Goal: Task Accomplishment & Management: Complete application form

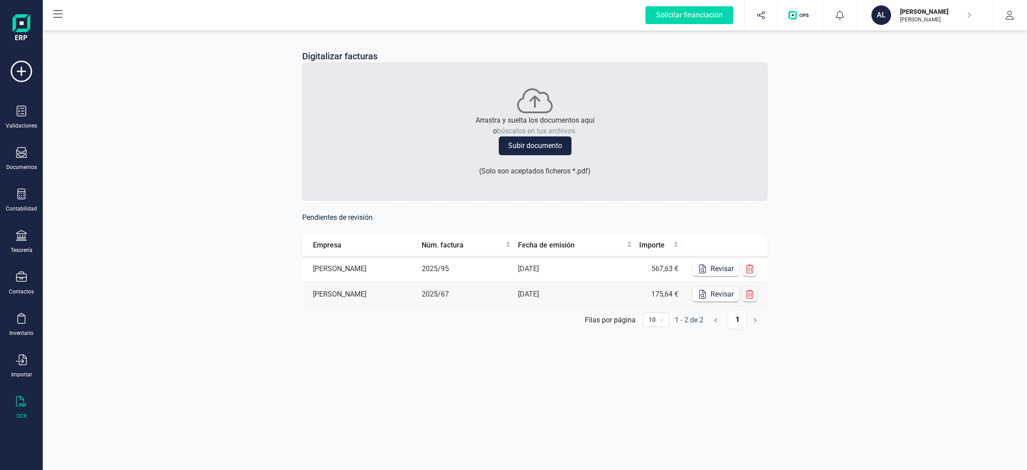
click at [527, 149] on button "Subir documento" at bounding box center [535, 145] width 73 height 19
click at [718, 272] on button "Revisar" at bounding box center [716, 269] width 46 height 14
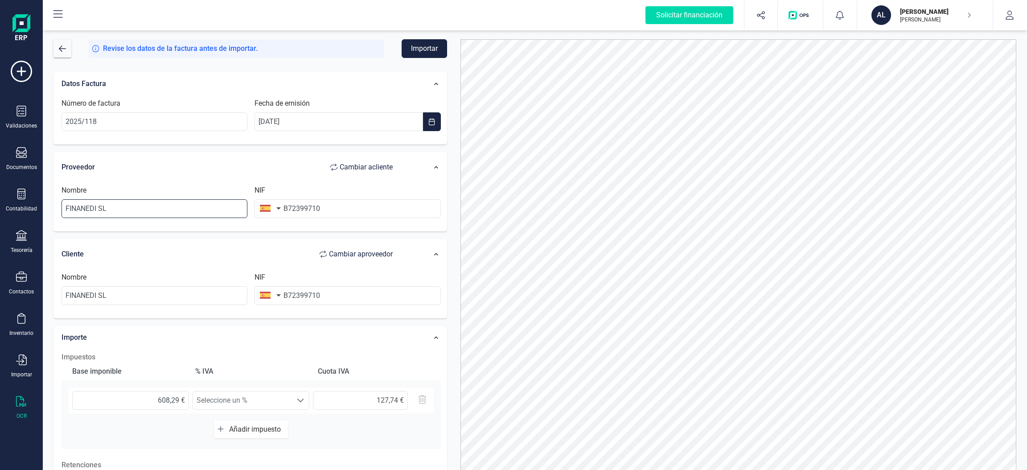
click at [143, 211] on input "FINANEDI SL" at bounding box center [155, 208] width 186 height 19
type input "F"
type input "[PERSON_NAME]"
click at [271, 208] on button "button" at bounding box center [269, 208] width 28 height 18
click at [354, 201] on input "B72399710" at bounding box center [348, 208] width 186 height 19
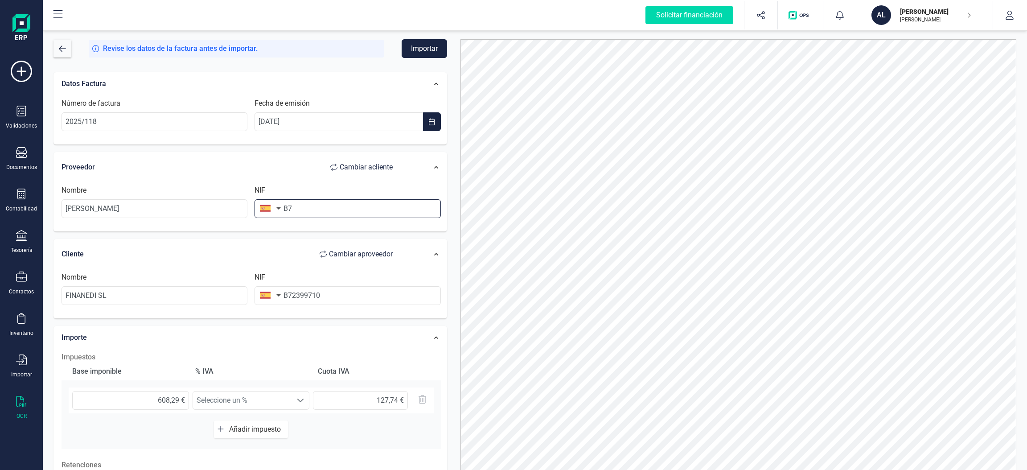
type input "B"
type input "25673249M"
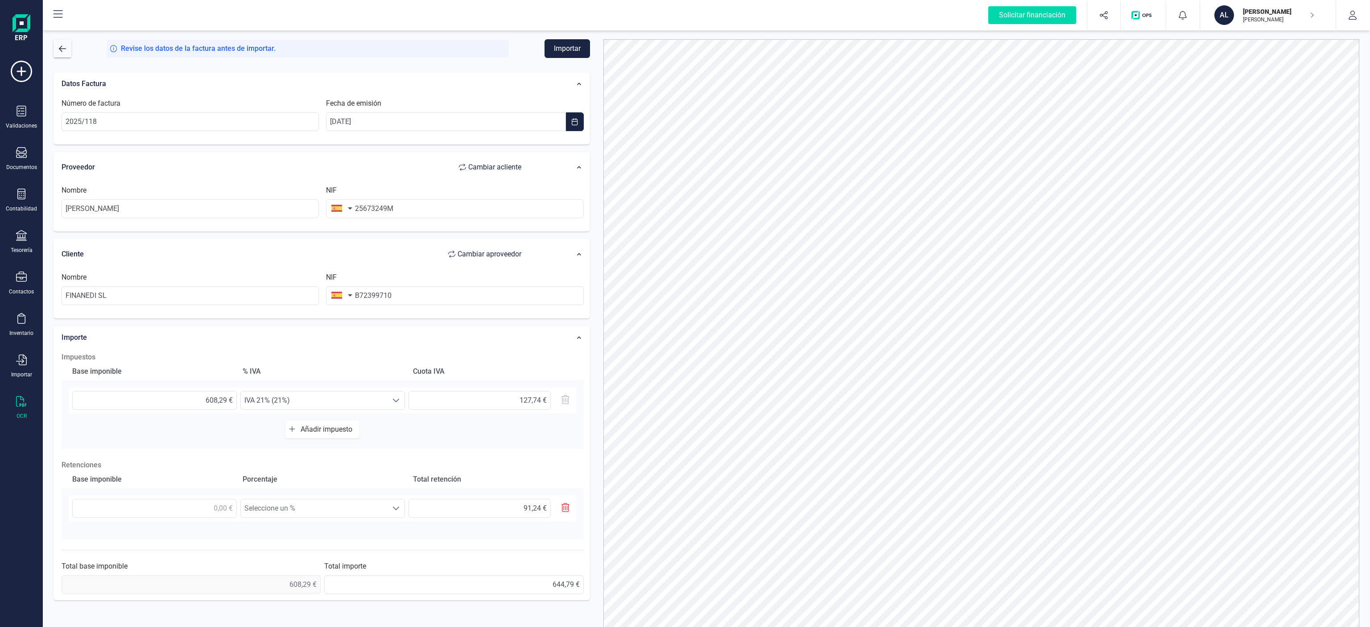
drag, startPoint x: 1369, startPoint y: 361, endPoint x: 1369, endPoint y: 439, distance: 78.5
click at [1027, 439] on div "Revise los datos de la factura antes de importar. Importar Datos Factura Número…" at bounding box center [706, 328] width 1327 height 598
click at [200, 469] on input "text" at bounding box center [154, 508] width 165 height 19
type input "6,00 €"
type input "0,90 €"
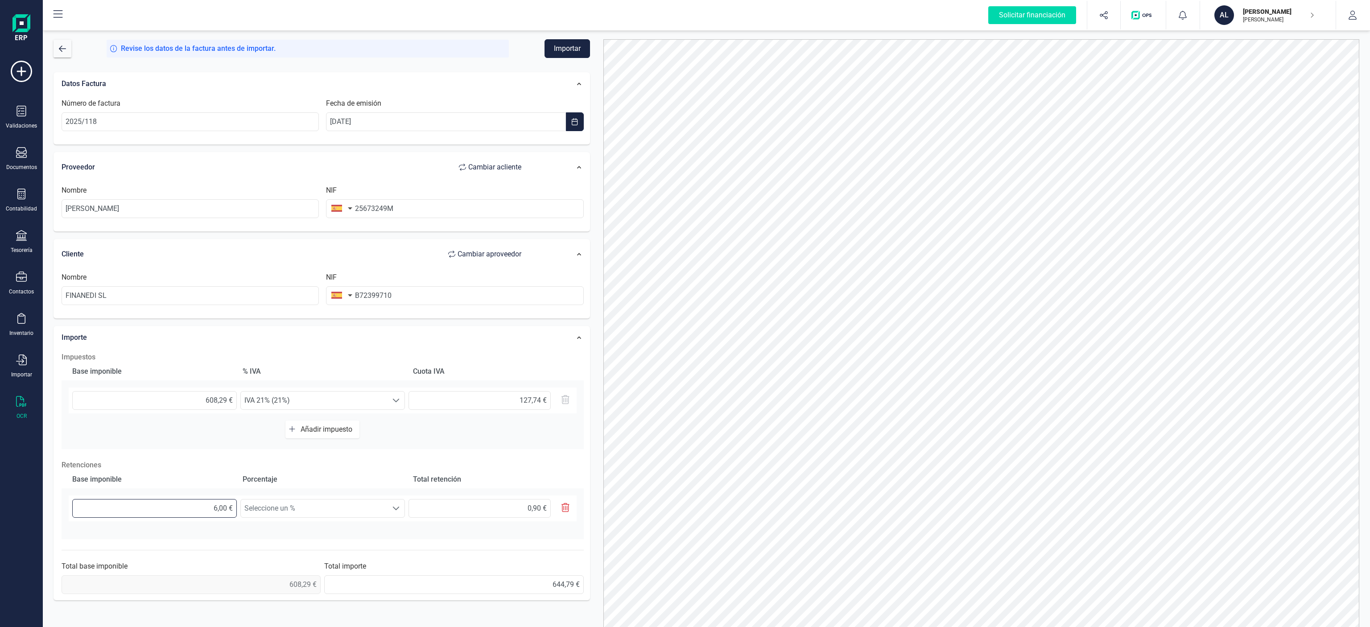
type input "60,00 €"
type input "9,00 €"
type input "608,00 €"
type input "91,20 €"
type input "608,20 €"
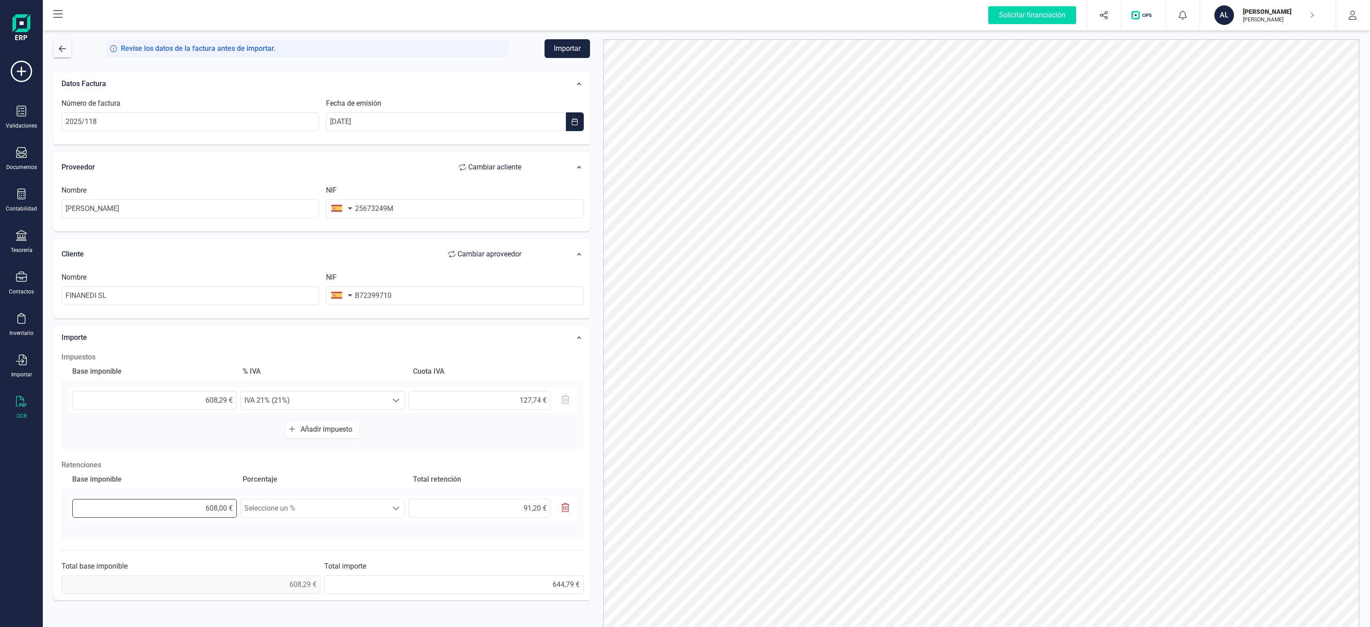
type input "91,23 €"
type input "608,29 €"
type input "91,24 €"
click at [383, 469] on span "Seleccione un %" at bounding box center [314, 508] width 147 height 18
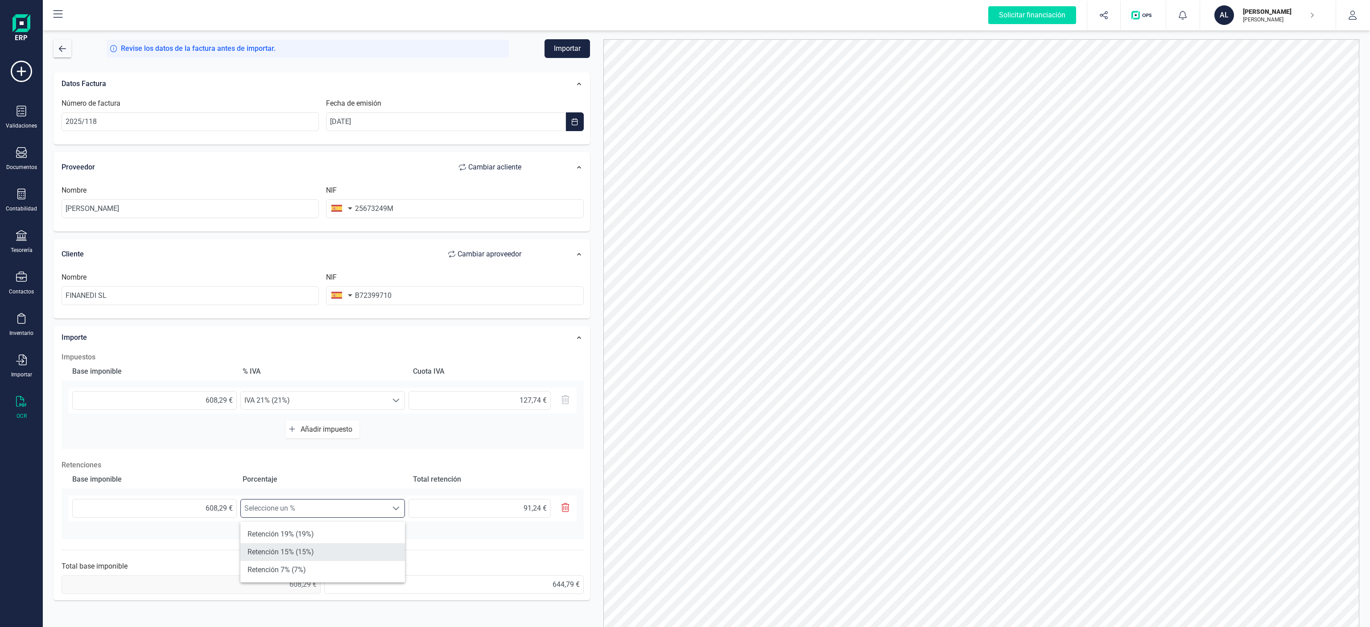
click at [322, 469] on li "Retención 15% (15%)" at bounding box center [322, 552] width 165 height 18
click at [572, 41] on button "Importar" at bounding box center [566, 48] width 45 height 19
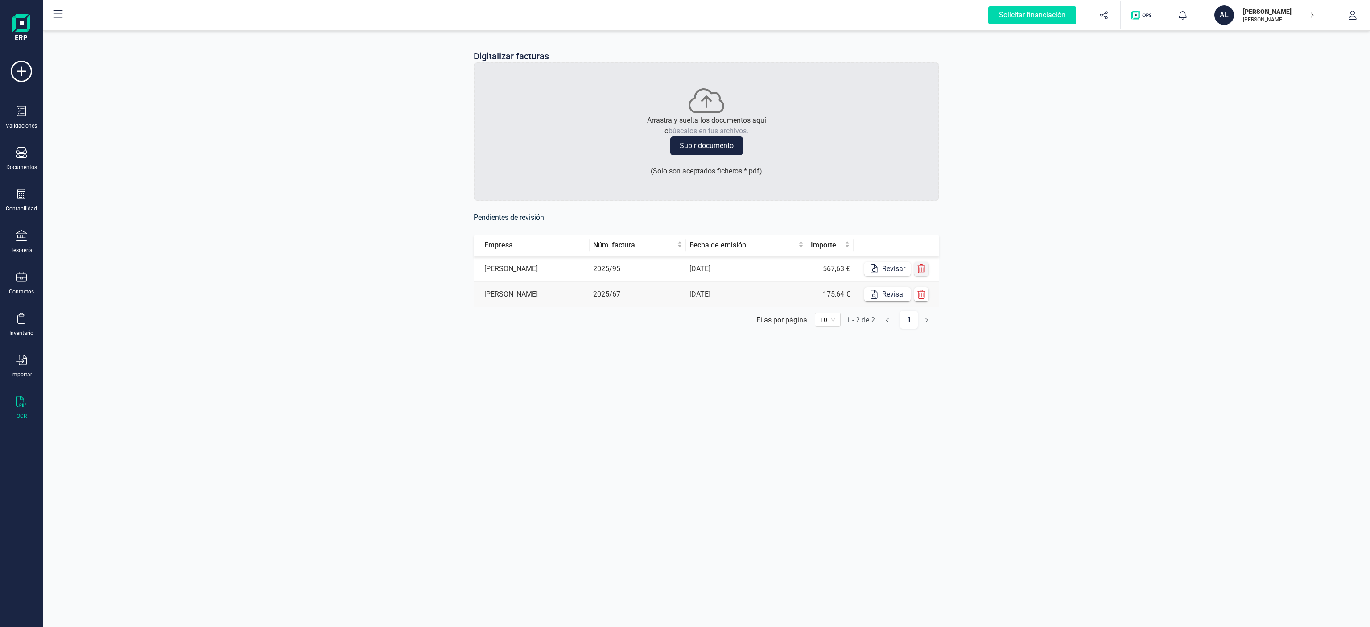
click at [916, 268] on button "button" at bounding box center [921, 269] width 14 height 14
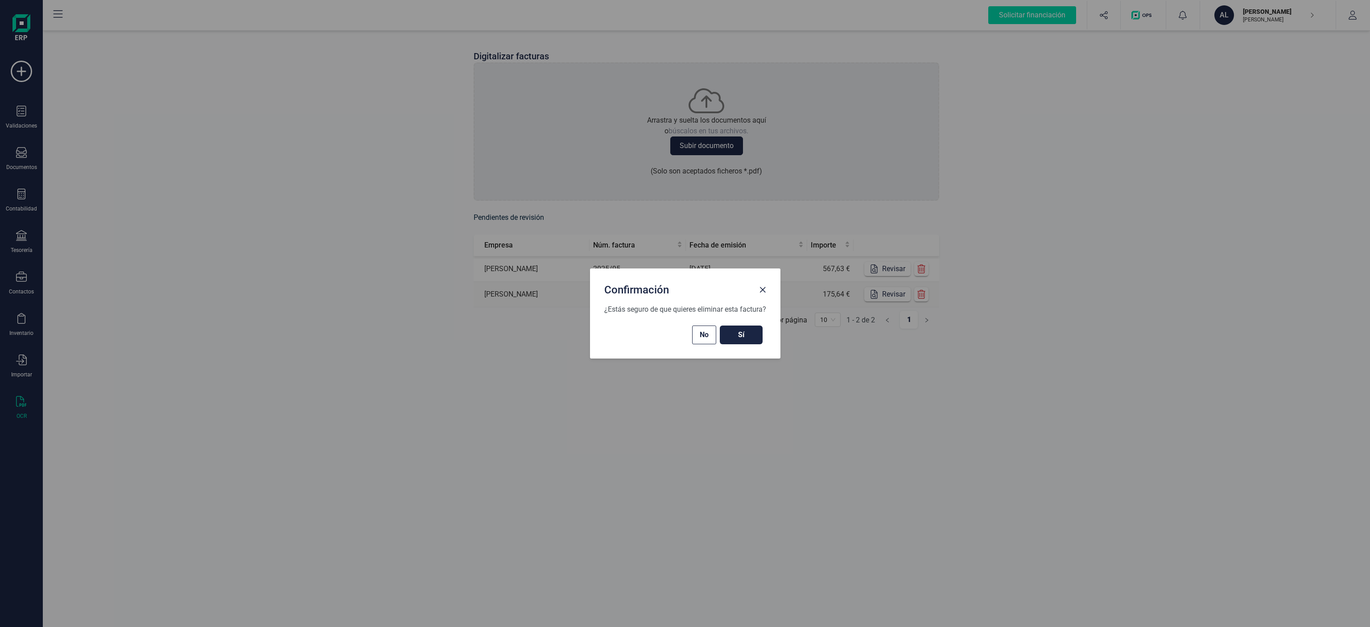
click at [753, 330] on span "Sí" at bounding box center [740, 334] width 25 height 11
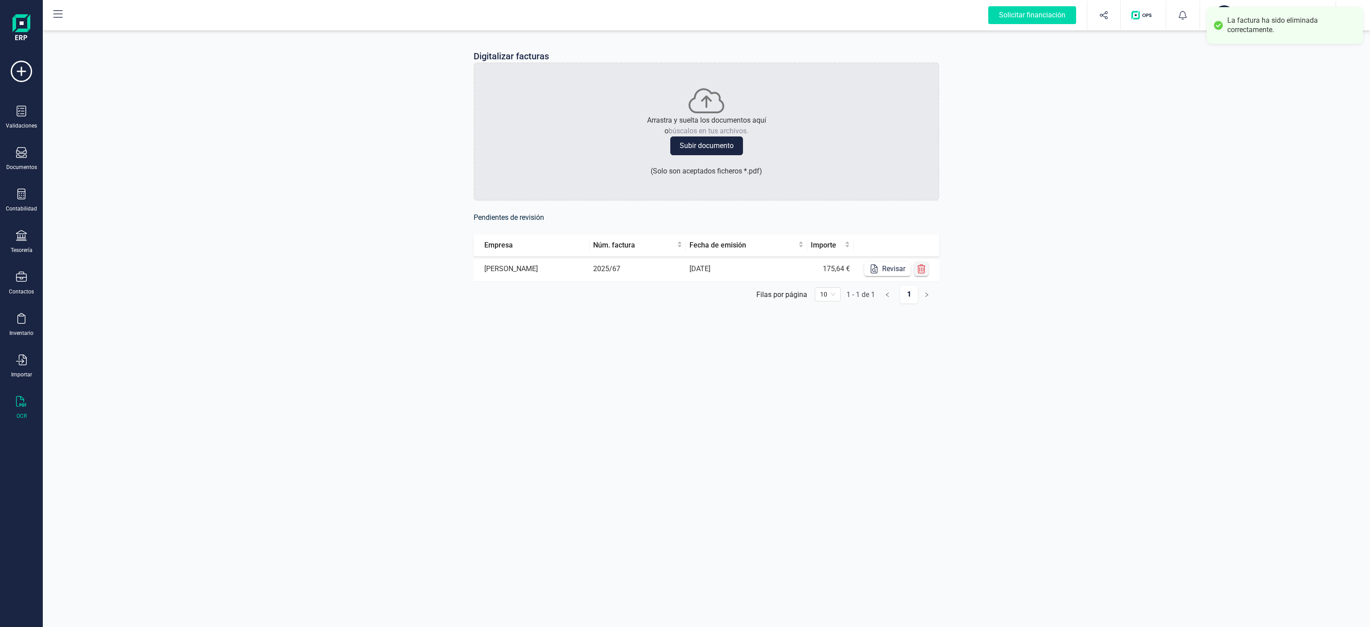
click at [921, 272] on icon "button" at bounding box center [921, 268] width 8 height 9
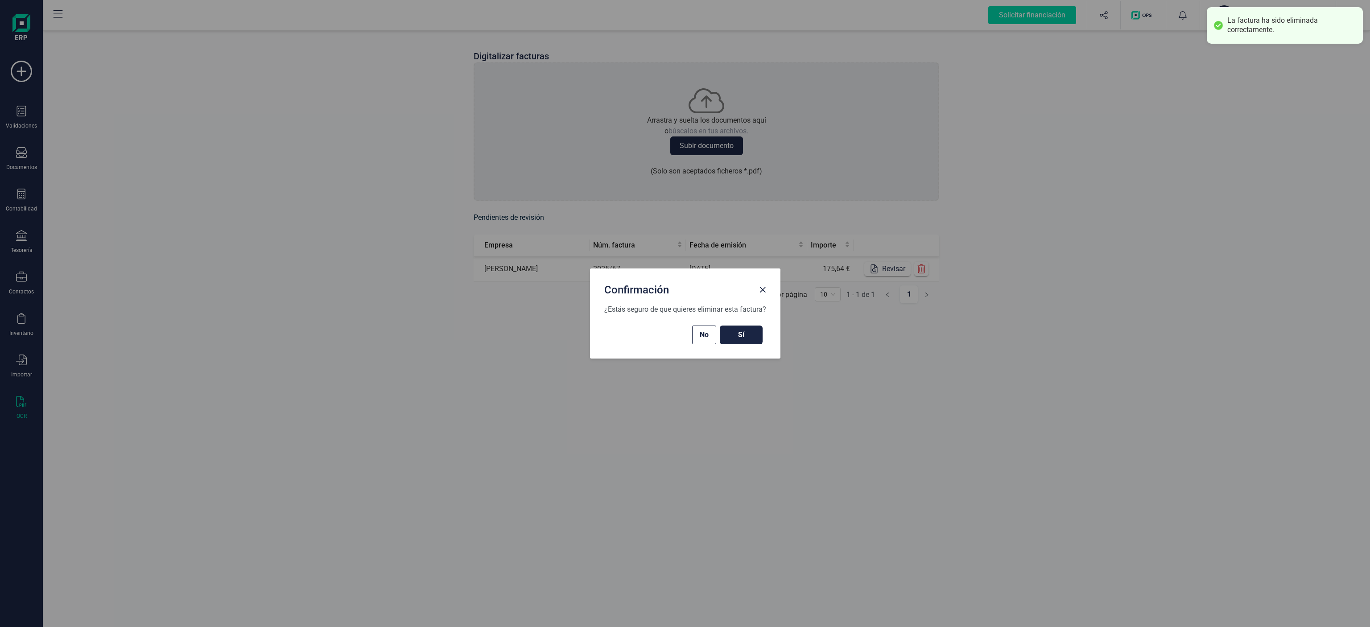
click at [748, 330] on span "Sí" at bounding box center [740, 334] width 25 height 11
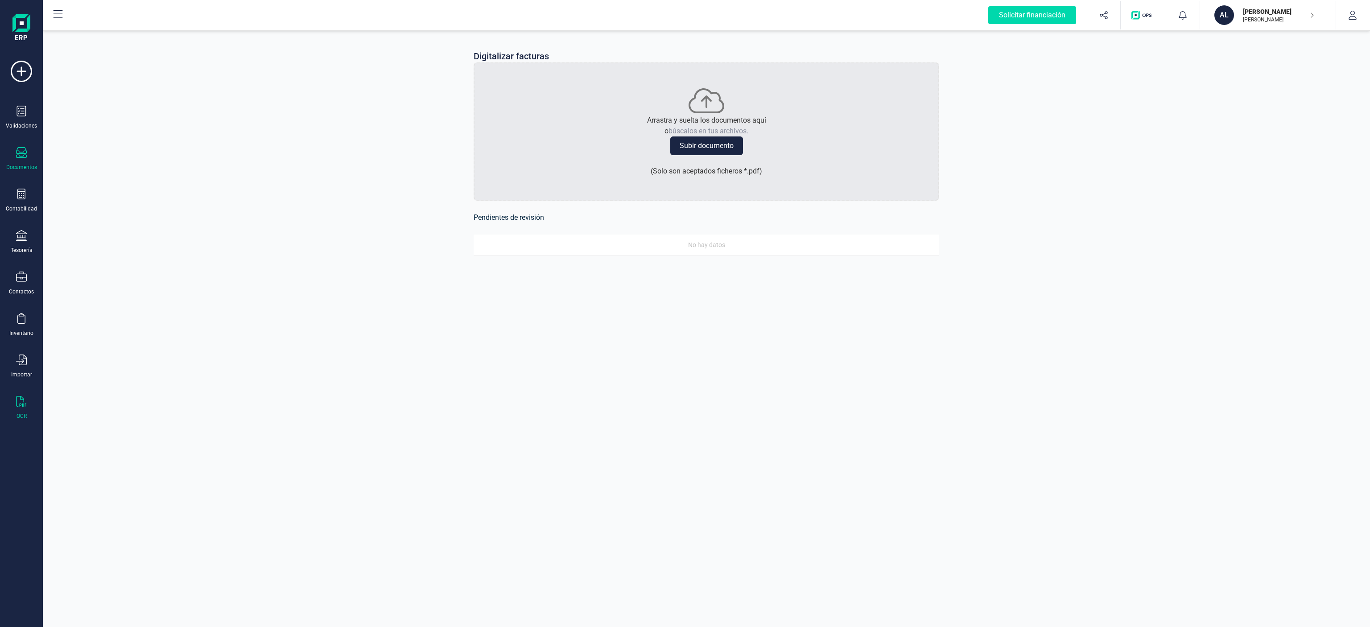
click at [23, 156] on icon at bounding box center [21, 152] width 11 height 11
click at [90, 125] on span "Facturas" at bounding box center [93, 128] width 47 height 11
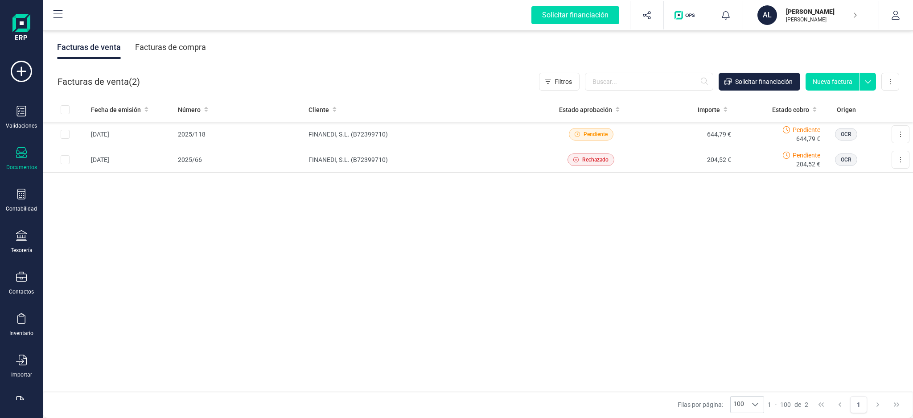
drag, startPoint x: 1350, startPoint y: 8, endPoint x: 391, endPoint y: 323, distance: 1009.5
click at [391, 323] on div "Fecha de emisión Número Cliente Estado aprobación Importe Estado cobro Origen […" at bounding box center [478, 244] width 870 height 295
click at [66, 159] on input "Row Selected 0b63ac91-37fb-42fb-87af-392153bbdad9" at bounding box center [65, 159] width 9 height 9
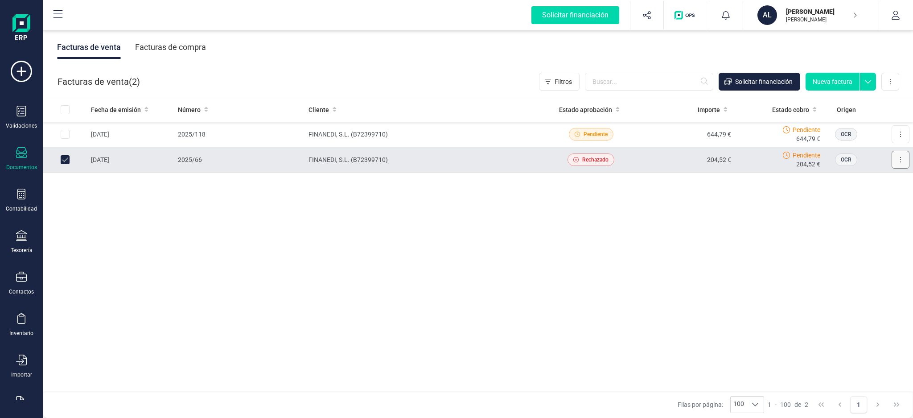
click at [906, 155] on button at bounding box center [901, 160] width 18 height 18
click at [752, 250] on div "Fecha de emisión Número Cliente Estado aprobación Importe Estado cobro Origen […" at bounding box center [478, 244] width 870 height 295
click at [64, 159] on input "Row Unselected 0b63ac91-37fb-42fb-87af-392153bbdad9" at bounding box center [65, 159] width 9 height 9
checkbox input "false"
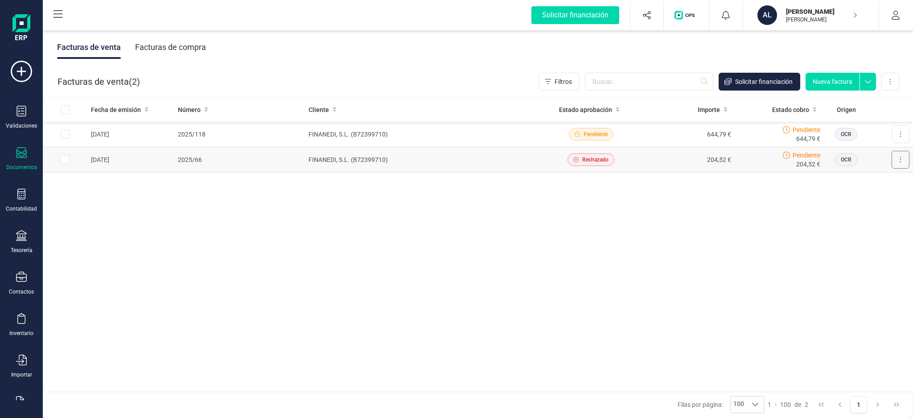
click at [906, 166] on button at bounding box center [901, 160] width 18 height 18
click at [526, 295] on div "Fecha de emisión Número Cliente Estado aprobación Importe Estado cobro Origen […" at bounding box center [478, 244] width 870 height 295
click at [332, 159] on td "FINANEDI, S.L. (B72399710)" at bounding box center [424, 159] width 239 height 25
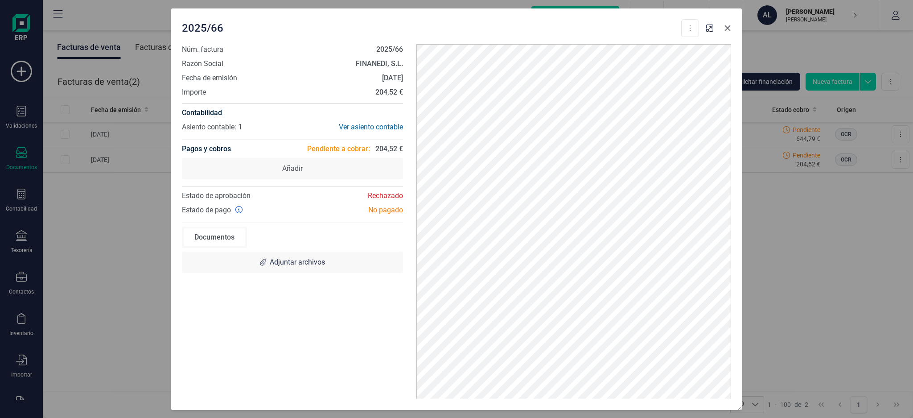
click at [725, 26] on icon "button" at bounding box center [728, 28] width 6 height 6
